Goal: Use online tool/utility: Utilize a website feature to perform a specific function

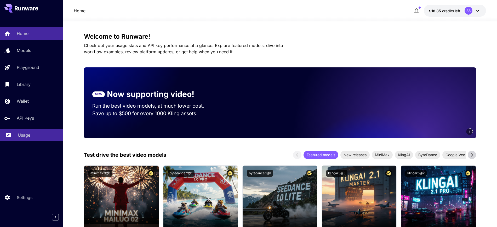
click at [16, 132] on link "Usage" at bounding box center [31, 135] width 63 height 13
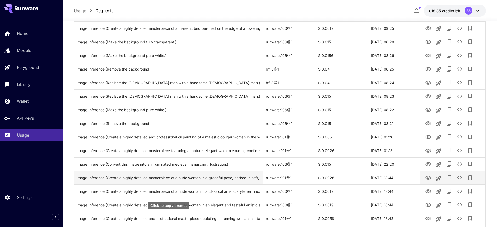
scroll to position [229, 0]
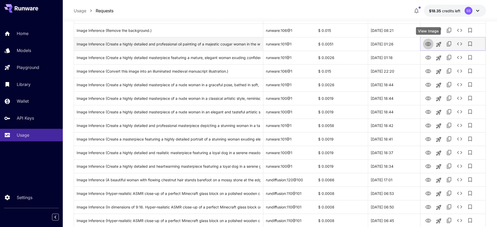
click at [426, 43] on icon "View Image" at bounding box center [428, 44] width 6 height 4
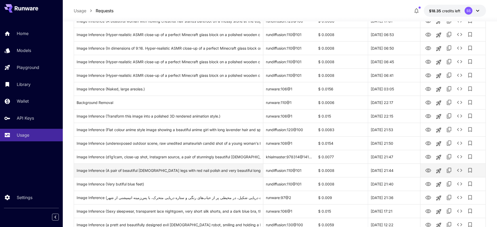
scroll to position [425, 0]
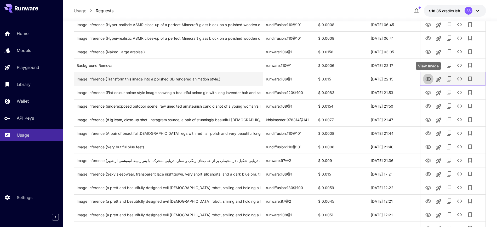
click at [424, 77] on button "View Image" at bounding box center [428, 78] width 10 height 11
click at [427, 78] on icon "View Image" at bounding box center [428, 79] width 6 height 6
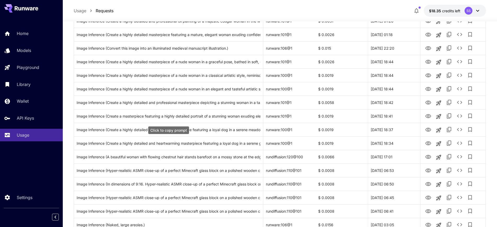
scroll to position [167, 0]
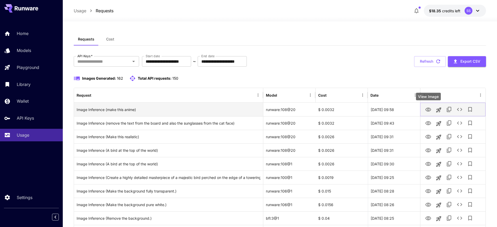
click at [428, 112] on icon "View Image" at bounding box center [428, 110] width 6 height 6
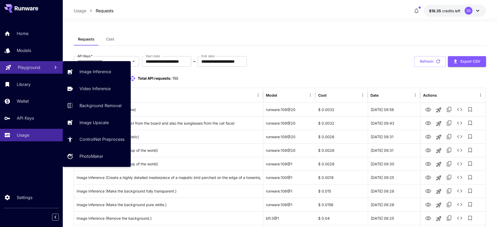
click at [27, 68] on p "Playground" at bounding box center [29, 67] width 22 height 6
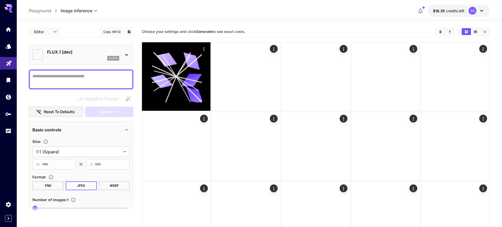
type input "**********"
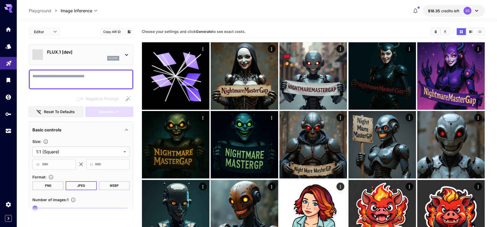
click at [66, 56] on div "flux1d" at bounding box center [83, 58] width 72 height 5
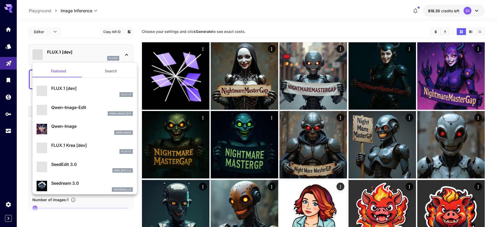
click at [71, 108] on p "Qwen-Image-Edit" at bounding box center [92, 107] width 82 height 6
type input "*"
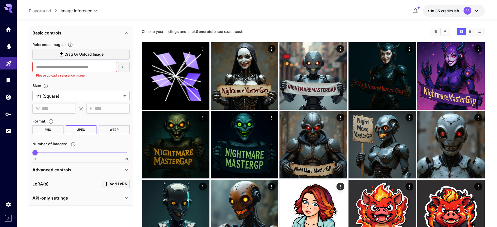
scroll to position [97, 0]
click at [75, 54] on span "Drag or upload image" at bounding box center [84, 54] width 39 height 7
click at [0, 0] on input "Drag or upload image" at bounding box center [0, 0] width 0 height 0
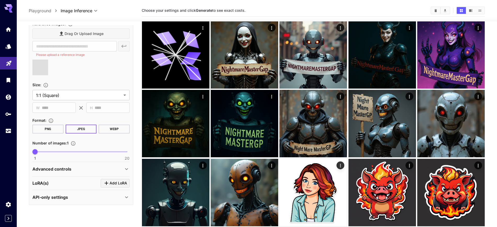
scroll to position [33, 0]
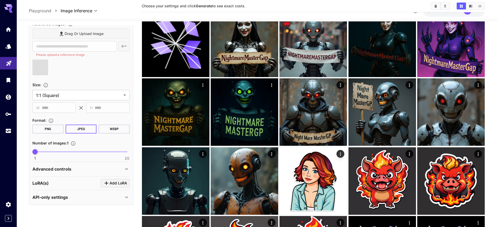
click at [107, 128] on button "WEBP" at bounding box center [114, 129] width 31 height 9
click at [55, 171] on p "Advanced controls" at bounding box center [51, 169] width 39 height 6
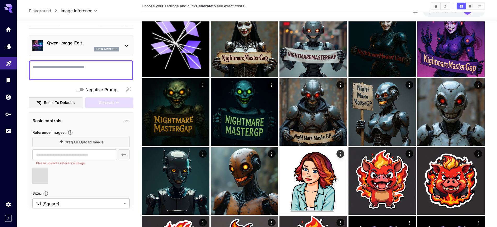
scroll to position [0, 0]
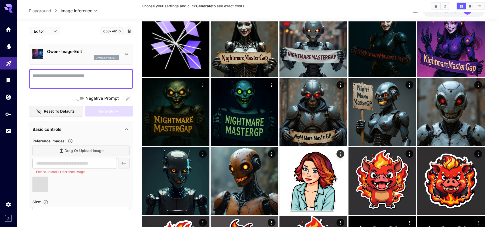
click at [55, 74] on textarea "Negative Prompt" at bounding box center [80, 79] width 97 height 13
click at [63, 75] on textarea "Negative Prompt" at bounding box center [80, 79] width 97 height 13
type input "**********"
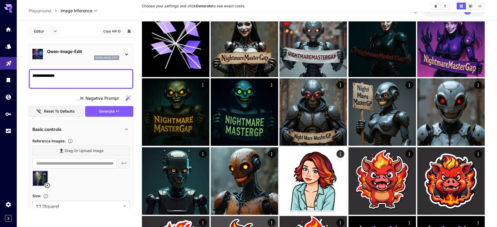
click at [39, 79] on textarea "**********" at bounding box center [80, 79] width 97 height 13
paste textarea "**********"
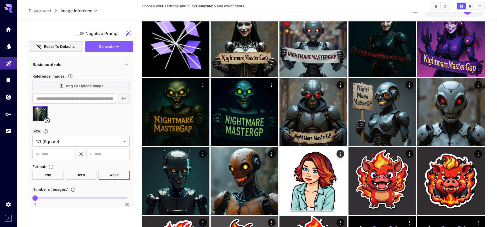
scroll to position [65, 0]
type textarea "**********"
click at [106, 44] on span "Generate" at bounding box center [107, 46] width 16 height 7
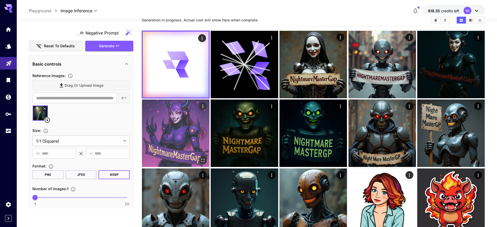
scroll to position [0, 0]
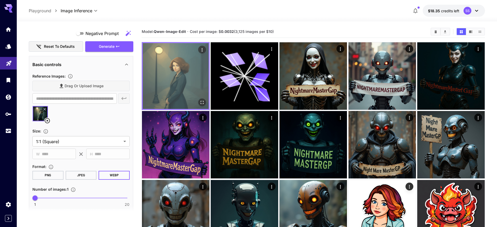
click at [202, 104] on icon "Open in fullscreen" at bounding box center [201, 102] width 5 height 5
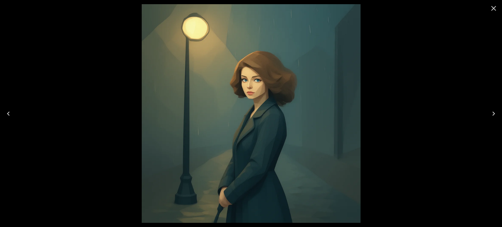
click at [495, 8] on icon "Close" at bounding box center [493, 8] width 8 height 8
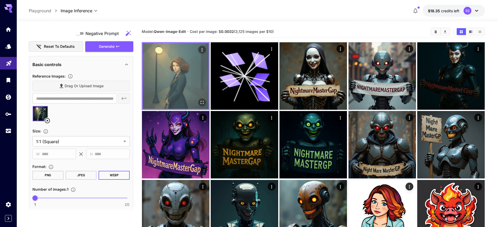
click at [201, 103] on icon "Open in fullscreen" at bounding box center [201, 102] width 3 height 3
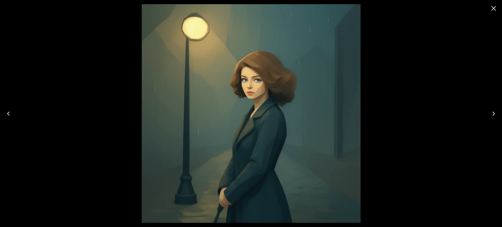
click at [493, 9] on icon "Close" at bounding box center [493, 8] width 5 height 5
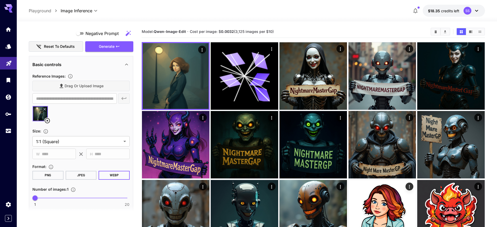
click at [94, 217] on section at bounding box center [81, 212] width 105 height 13
drag, startPoint x: 24, startPoint y: 100, endPoint x: 27, endPoint y: 102, distance: 3.3
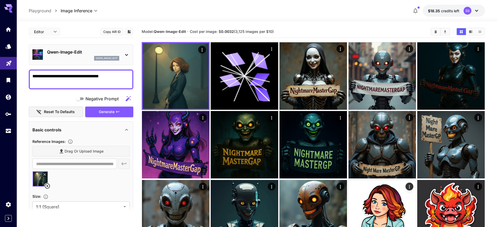
click at [60, 77] on textarea "**********" at bounding box center [80, 79] width 97 height 13
click at [8, 128] on icon "Usage" at bounding box center [9, 130] width 6 height 6
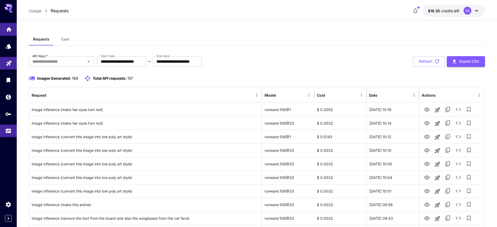
drag, startPoint x: 0, startPoint y: 26, endPoint x: 0, endPoint y: 30, distance: 3.7
click at [0, 26] on link at bounding box center [8, 29] width 17 height 13
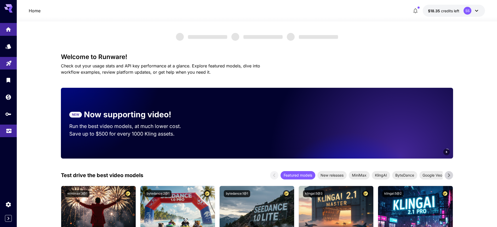
click at [10, 134] on link at bounding box center [8, 131] width 17 height 13
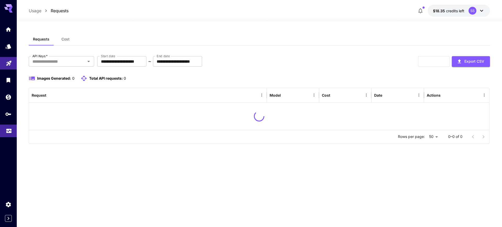
click at [10, 134] on link at bounding box center [8, 131] width 17 height 13
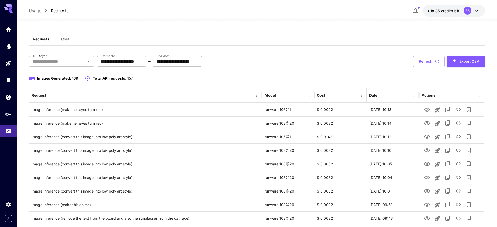
click at [5, 26] on link at bounding box center [8, 29] width 17 height 13
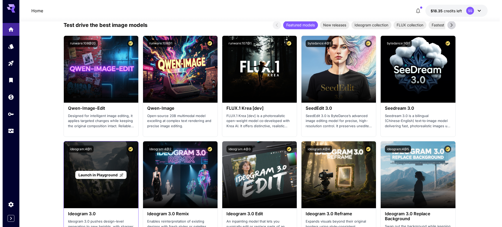
scroll to position [588, 0]
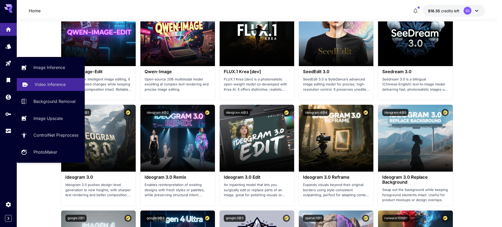
click at [45, 84] on p "Video Inference" at bounding box center [50, 84] width 31 height 6
